Goal: Task Accomplishment & Management: Use online tool/utility

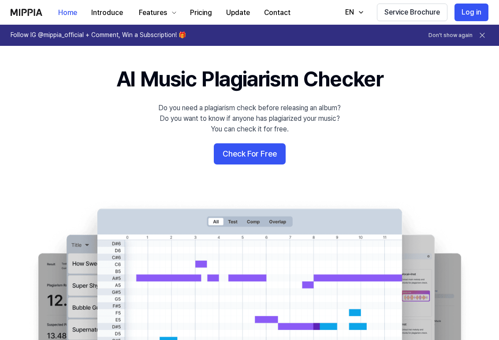
scroll to position [23, 0]
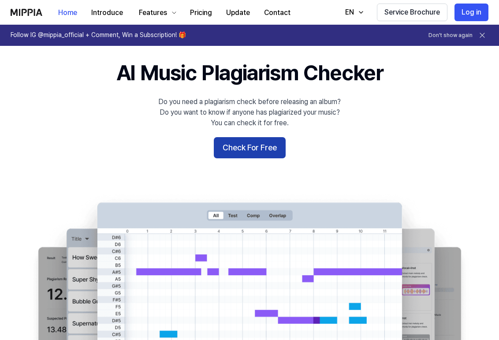
click at [251, 149] on button "Check For Free" at bounding box center [250, 147] width 72 height 21
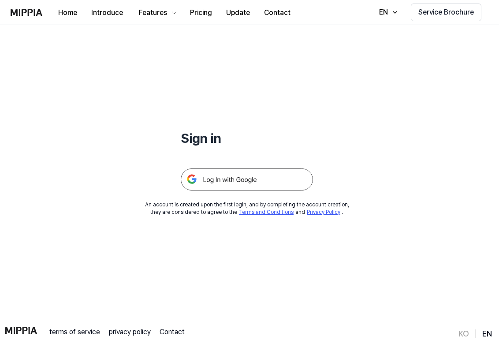
click at [247, 179] on img at bounding box center [247, 179] width 132 height 22
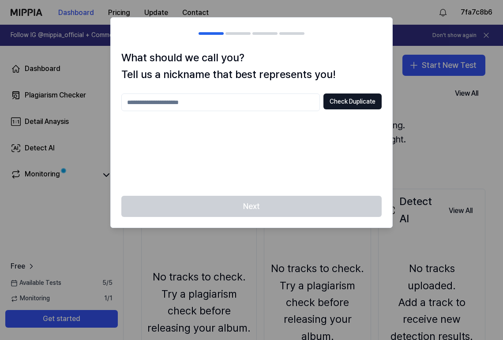
click at [299, 101] on input "text" at bounding box center [220, 103] width 198 height 18
type input "*******"
click at [308, 148] on div "******* Check Duplicate" at bounding box center [251, 140] width 260 height 92
click at [344, 107] on button "Check Duplicate" at bounding box center [352, 102] width 58 height 16
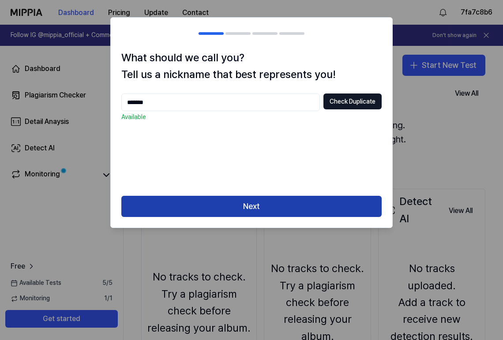
click at [305, 202] on button "Next" at bounding box center [251, 206] width 260 height 21
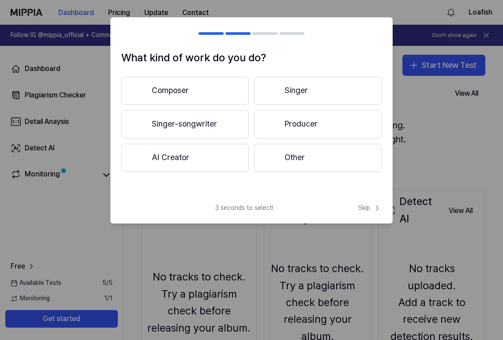
click at [270, 121] on div at bounding box center [272, 124] width 11 height 11
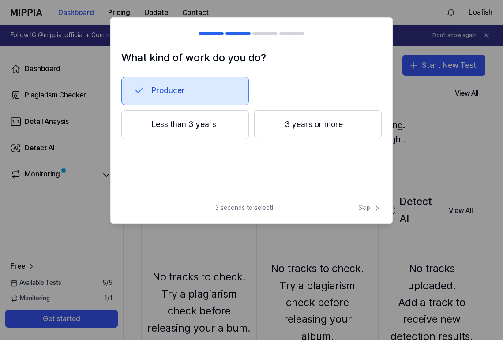
click at [229, 130] on button "Less than 3 years" at bounding box center [184, 124] width 127 height 29
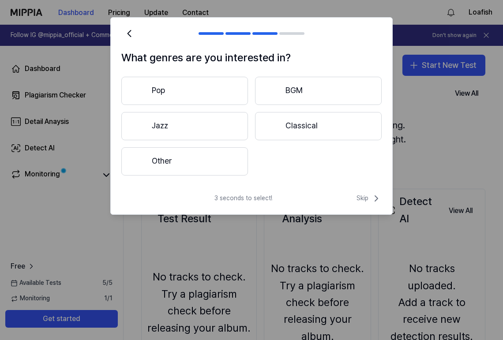
click at [222, 160] on button "Other" at bounding box center [184, 161] width 127 height 28
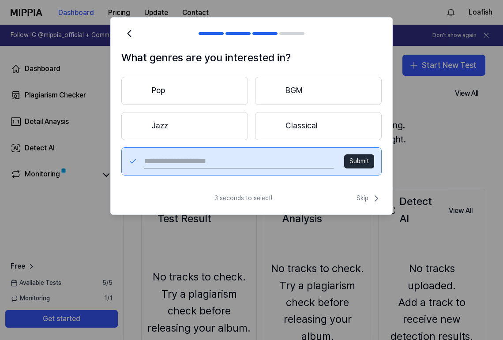
click at [270, 165] on input "text" at bounding box center [238, 161] width 189 height 14
click at [254, 162] on input "text" at bounding box center [238, 161] width 189 height 14
type input "***"
click at [369, 160] on button "Submit" at bounding box center [359, 161] width 30 height 14
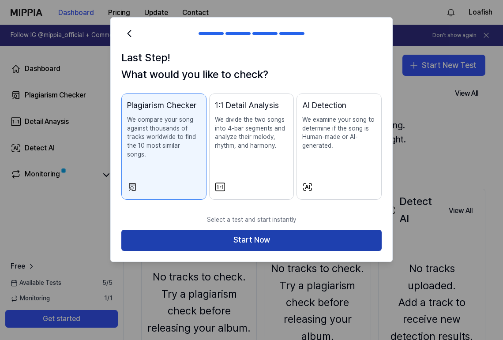
click at [268, 236] on button "Start Now" at bounding box center [251, 240] width 260 height 21
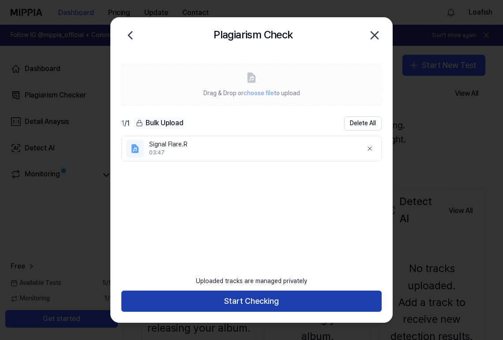
click at [258, 306] on button "Start Checking" at bounding box center [251, 301] width 260 height 21
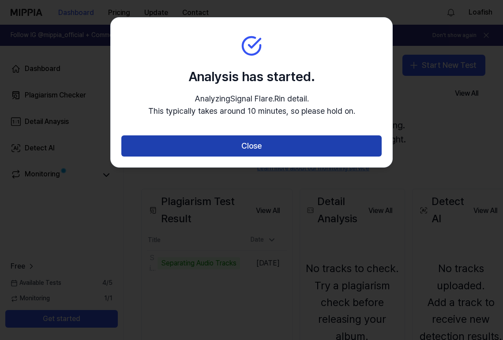
click at [264, 146] on button "Close" at bounding box center [251, 145] width 260 height 21
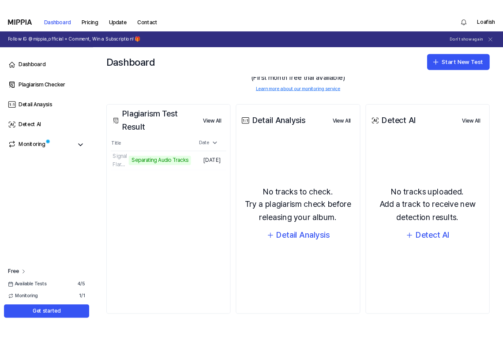
scroll to position [86, 0]
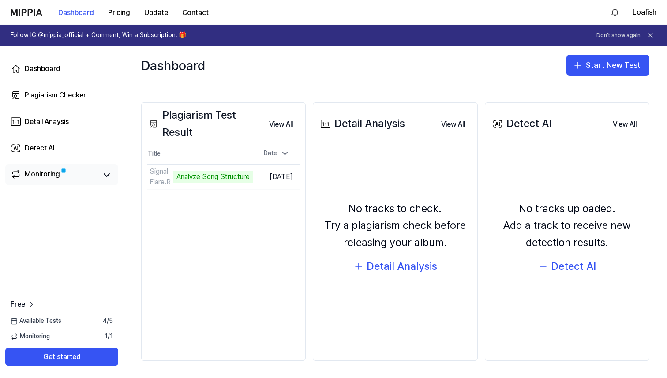
click at [57, 176] on div "Monitoring" at bounding box center [42, 175] width 35 height 12
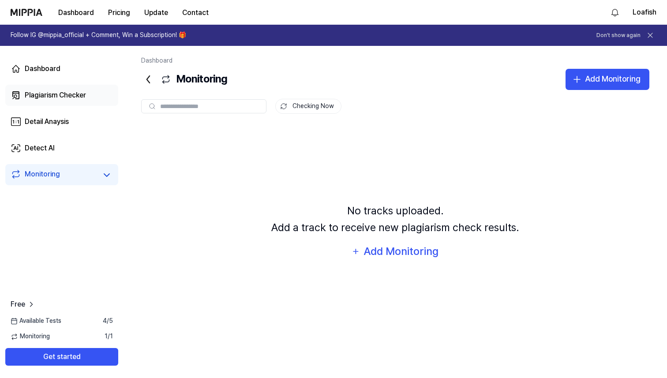
click at [71, 96] on div "Plagiarism Checker" at bounding box center [55, 95] width 61 height 11
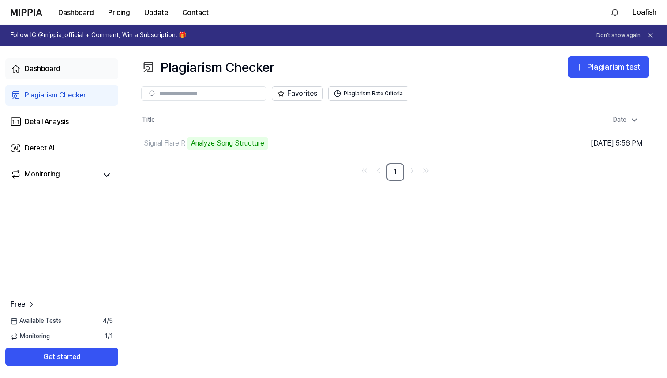
click at [69, 73] on link "Dashboard" at bounding box center [61, 68] width 113 height 21
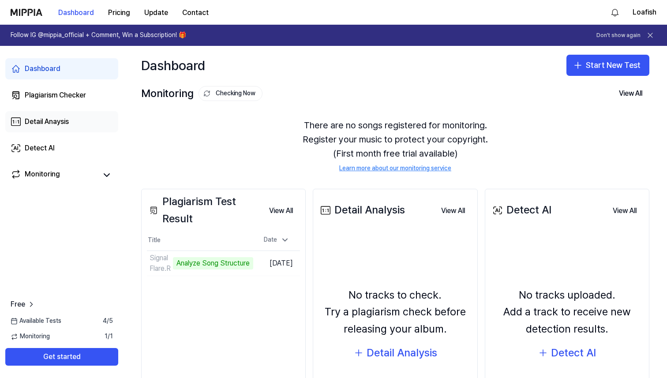
click at [38, 126] on div "Detail Anaysis" at bounding box center [47, 121] width 44 height 11
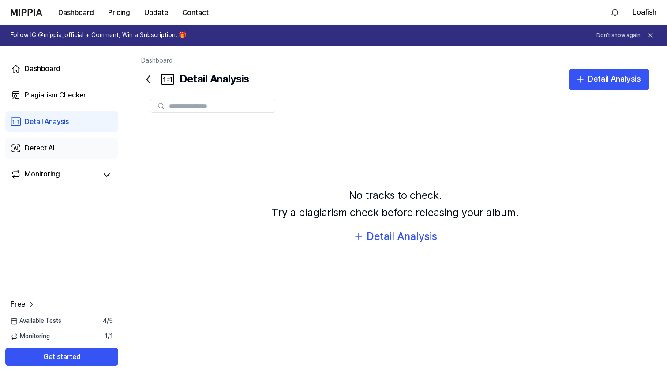
click at [56, 145] on link "Detect AI" at bounding box center [61, 148] width 113 height 21
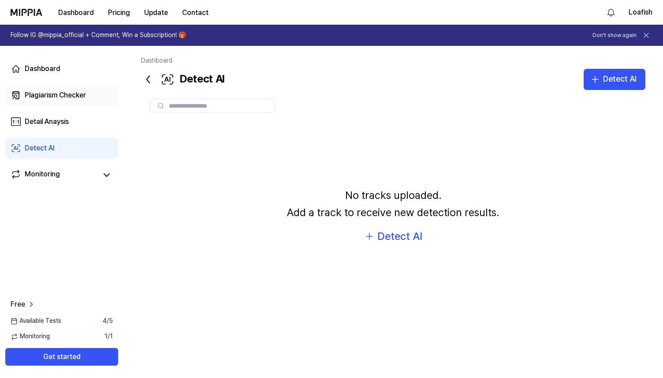
click at [69, 99] on div "Plagiarism Checker" at bounding box center [55, 95] width 61 height 11
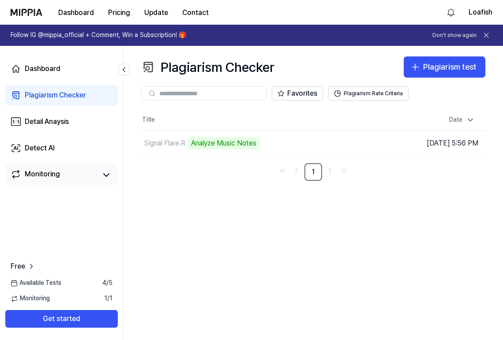
click at [62, 172] on link "Monitoring" at bounding box center [54, 175] width 86 height 12
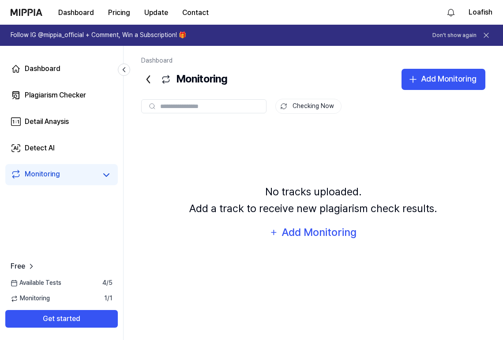
click at [484, 35] on icon at bounding box center [486, 35] width 9 height 9
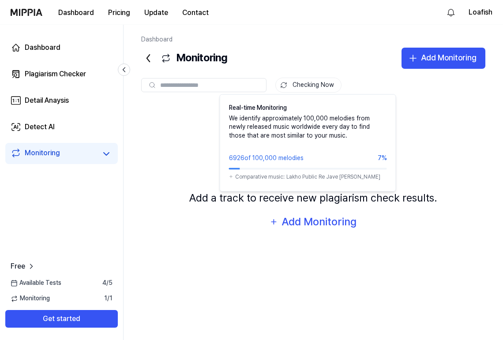
click at [307, 86] on button "Checking Now" at bounding box center [308, 85] width 66 height 15
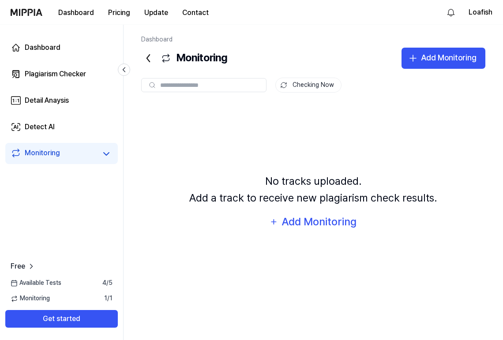
click at [307, 86] on button "Checking Now" at bounding box center [308, 85] width 66 height 15
click at [44, 129] on div "Detect AI" at bounding box center [40, 127] width 30 height 11
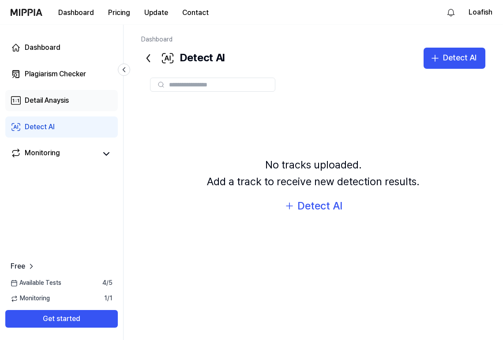
click at [44, 107] on link "Detail Anaysis" at bounding box center [61, 100] width 112 height 21
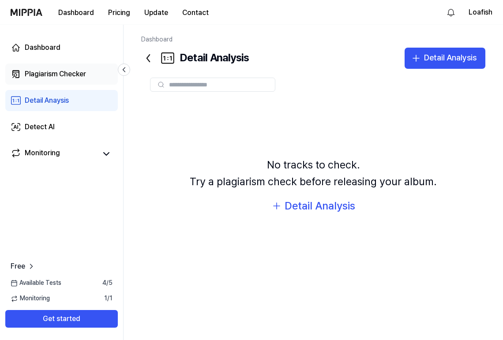
click at [52, 80] on link "Plagiarism Checker" at bounding box center [61, 74] width 112 height 21
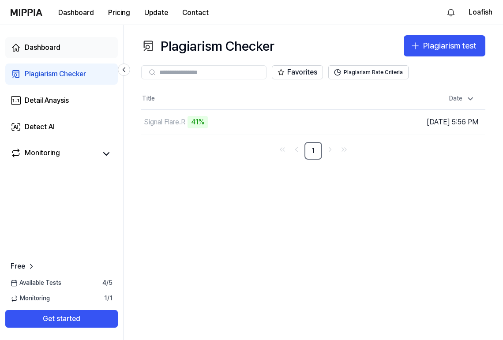
click at [51, 49] on div "Dashboard" at bounding box center [43, 47] width 36 height 11
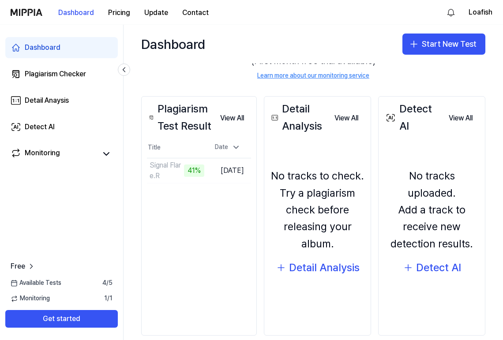
scroll to position [85, 0]
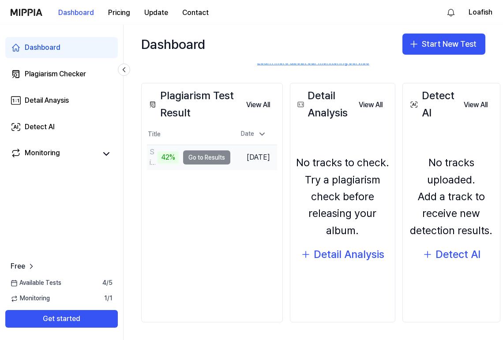
click at [210, 158] on td "Signal Flare.R 42% Go to Results" at bounding box center [188, 157] width 83 height 25
click at [252, 157] on td "Oct 5, 2025" at bounding box center [253, 157] width 47 height 25
click at [266, 157] on td "Oct 5, 2025" at bounding box center [253, 157] width 47 height 25
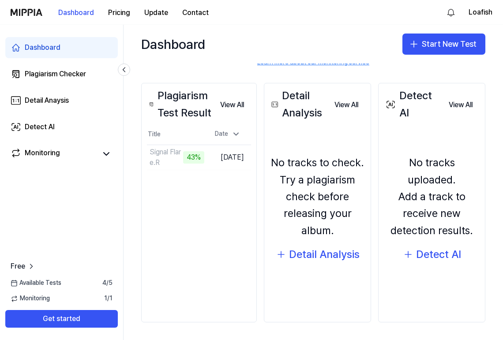
click at [253, 180] on div "Plagiarism Test Result View All Plagiarism Test Result Title Date Signal Flare.…" at bounding box center [199, 203] width 116 height 240
click at [234, 104] on button "View All" at bounding box center [232, 105] width 38 height 18
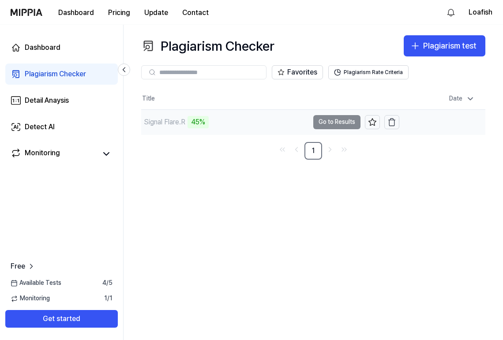
click at [343, 121] on td "Signal Flare.R 45% Go to Results" at bounding box center [270, 122] width 258 height 25
click at [150, 120] on div "Signal Flare.R" at bounding box center [164, 122] width 41 height 11
click at [86, 157] on link "Monitoring" at bounding box center [54, 154] width 86 height 12
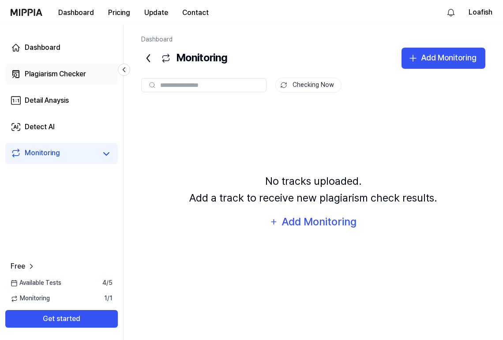
click at [26, 79] on div "Plagiarism Checker" at bounding box center [55, 74] width 61 height 11
